Goal: Transaction & Acquisition: Purchase product/service

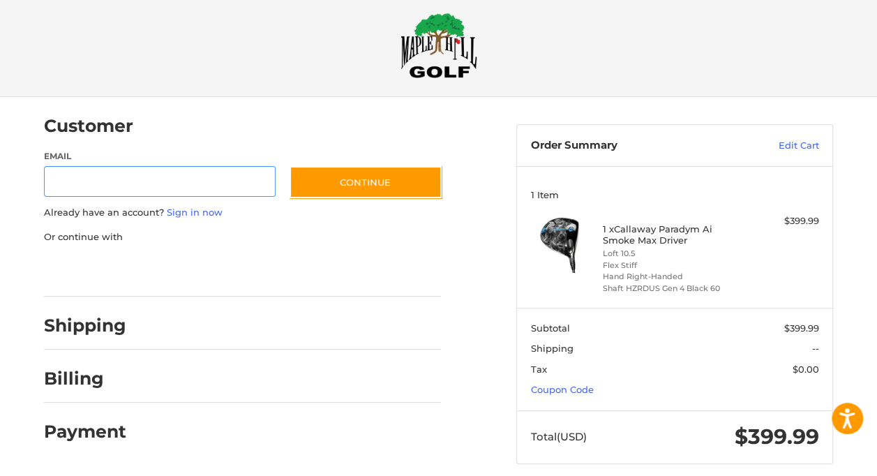
scroll to position [40, 0]
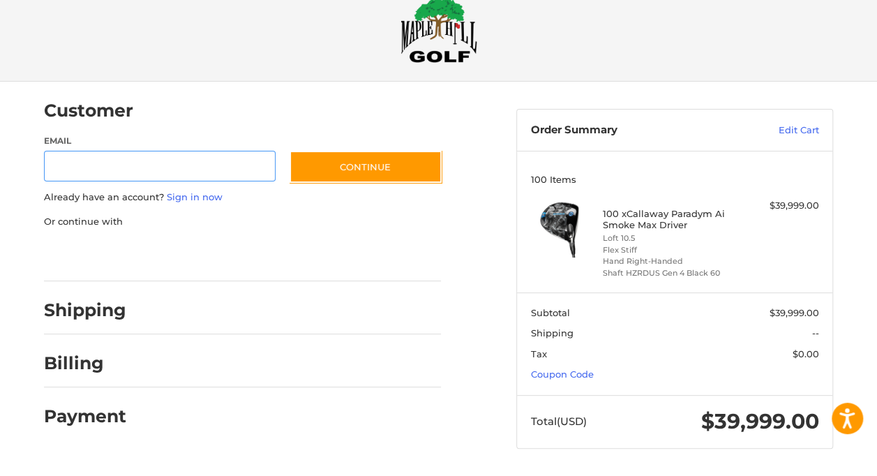
scroll to position [51, 0]
click at [803, 123] on link "Edit Cart" at bounding box center [773, 130] width 92 height 14
